Goal: Book appointment/travel/reservation

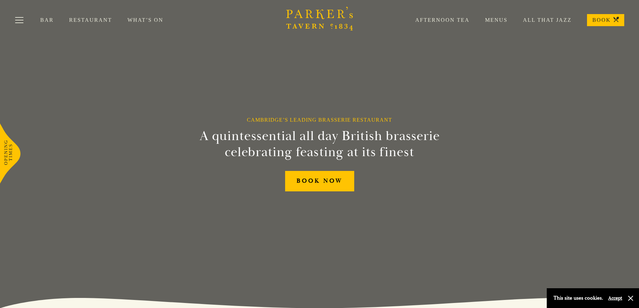
click at [431, 18] on link "Afternoon Tea" at bounding box center [435, 20] width 70 height 7
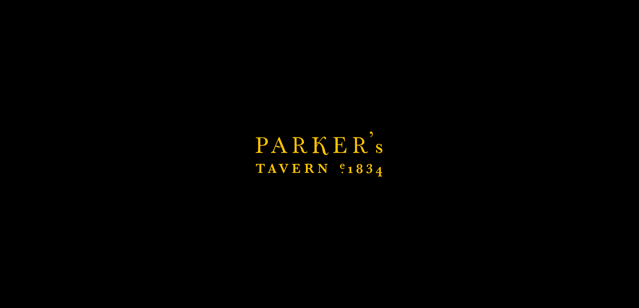
scroll to position [134, 0]
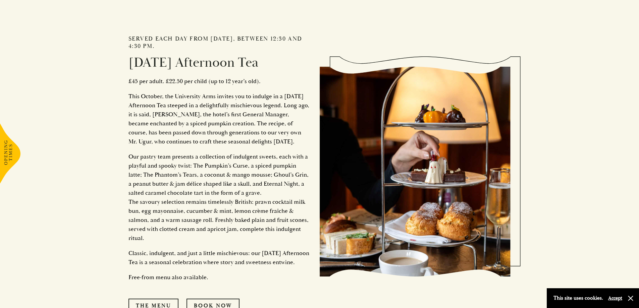
scroll to position [705, 0]
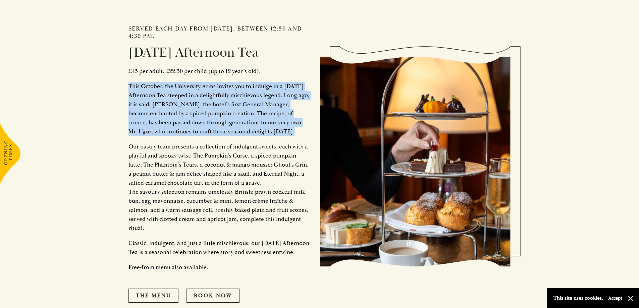
drag, startPoint x: 122, startPoint y: 81, endPoint x: 292, endPoint y: 134, distance: 177.7
click at [292, 134] on div "Served each day from [DATE], between 12:30 and 4:30 pm. [DATE] Afternoon Tea £4…" at bounding box center [319, 159] width 403 height 413
copy p "This October, the University Arms invites you to indulge in a [DATE] Afternoon …"
